Goal: Find specific page/section: Find specific page/section

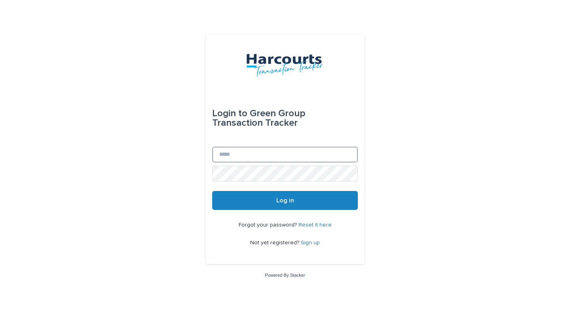
type input "**********"
click at [257, 200] on button "Log in" at bounding box center [285, 200] width 146 height 19
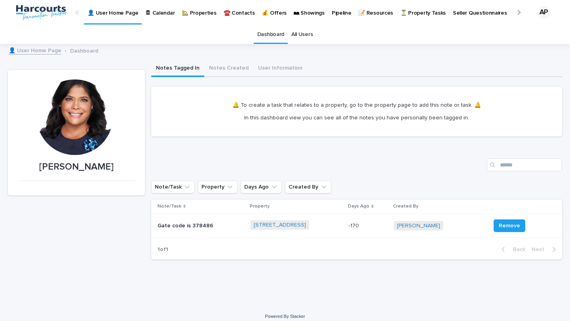
click at [188, 12] on p "🏡 Properties" at bounding box center [199, 8] width 34 height 17
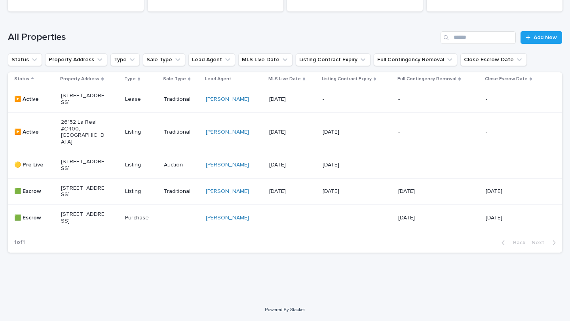
scroll to position [115, 0]
drag, startPoint x: 59, startPoint y: 142, endPoint x: 93, endPoint y: 164, distance: 41.0
click at [93, 164] on td "[STREET_ADDRESS]" at bounding box center [90, 165] width 65 height 27
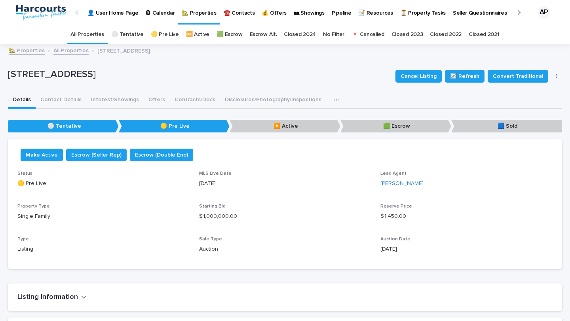
drag, startPoint x: 10, startPoint y: 74, endPoint x: 259, endPoint y: 75, distance: 249.0
click at [259, 75] on p "[STREET_ADDRESS]" at bounding box center [198, 74] width 381 height 11
copy p "[STREET_ADDRESS]"
